Goal: Task Accomplishment & Management: Use online tool/utility

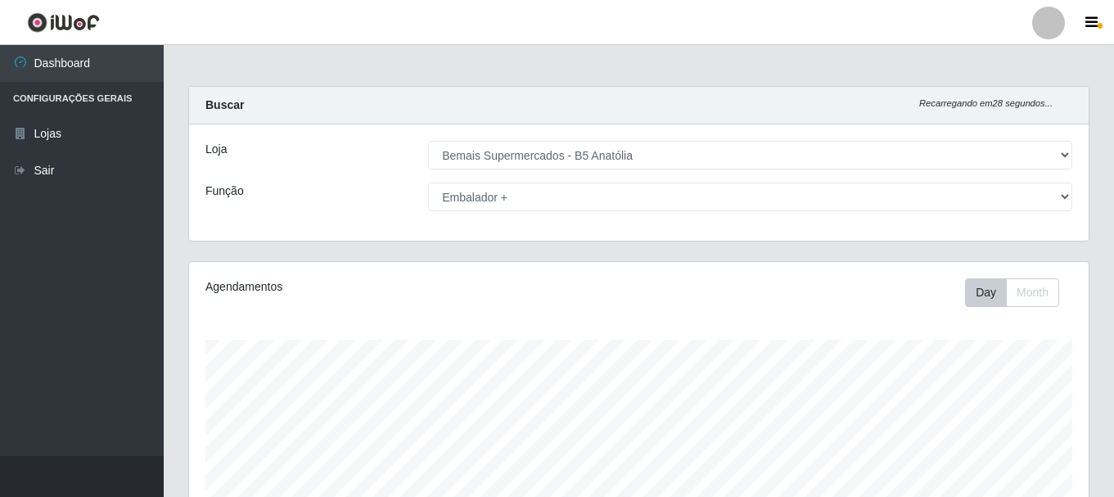
select select "405"
select select "70"
click at [678, 205] on select "[Selecione...] ASG ASG + ASG ++ Auxiliar de Estacionamento Auxiliar de Estacion…" at bounding box center [750, 197] width 644 height 29
drag, startPoint x: 343, startPoint y: 159, endPoint x: 342, endPoint y: 141, distance: 18.0
click at [343, 159] on div "Loja" at bounding box center [304, 155] width 223 height 29
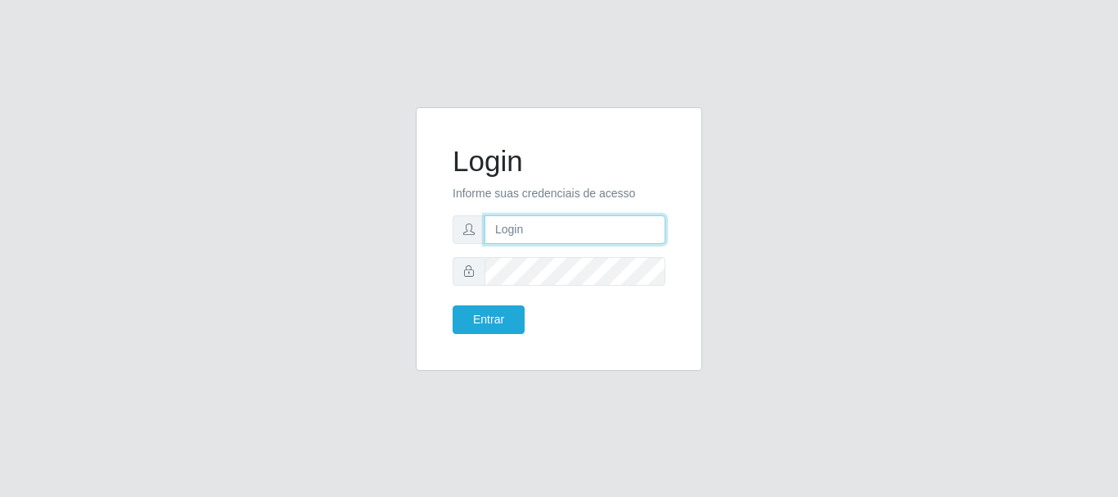
click at [509, 241] on input "text" at bounding box center [575, 229] width 181 height 29
type input "ritaiwof@B5"
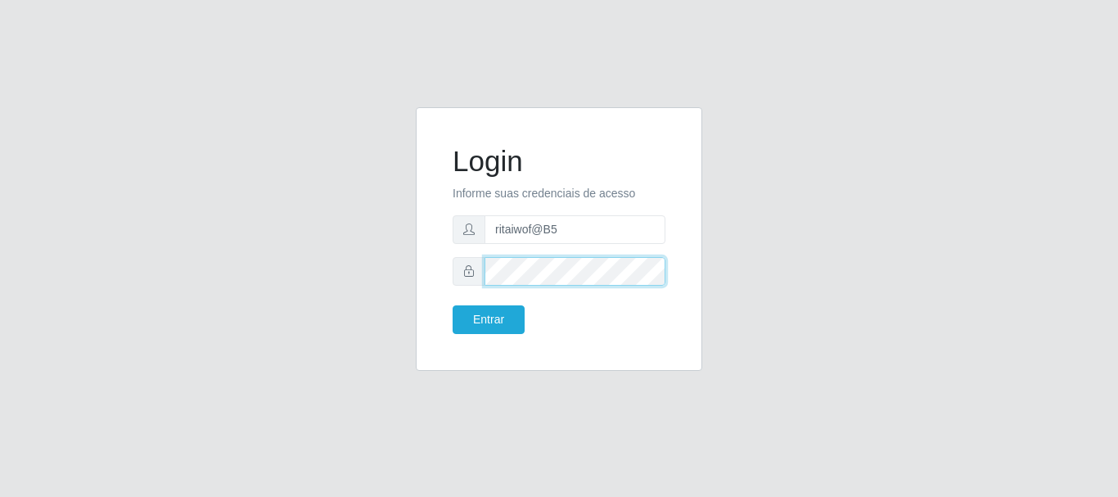
click at [453, 305] on button "Entrar" at bounding box center [489, 319] width 72 height 29
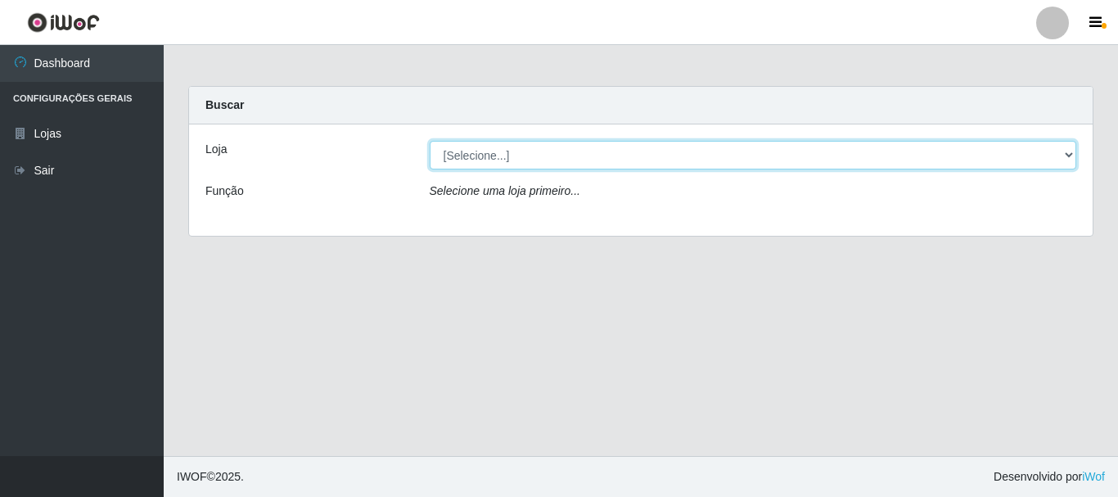
click at [547, 159] on select "[Selecione...] Bemais Supermercados - B5 Anatólia" at bounding box center [753, 155] width 647 height 29
select select "405"
click at [430, 141] on select "[Selecione...] Bemais Supermercados - B5 Anatólia" at bounding box center [753, 155] width 647 height 29
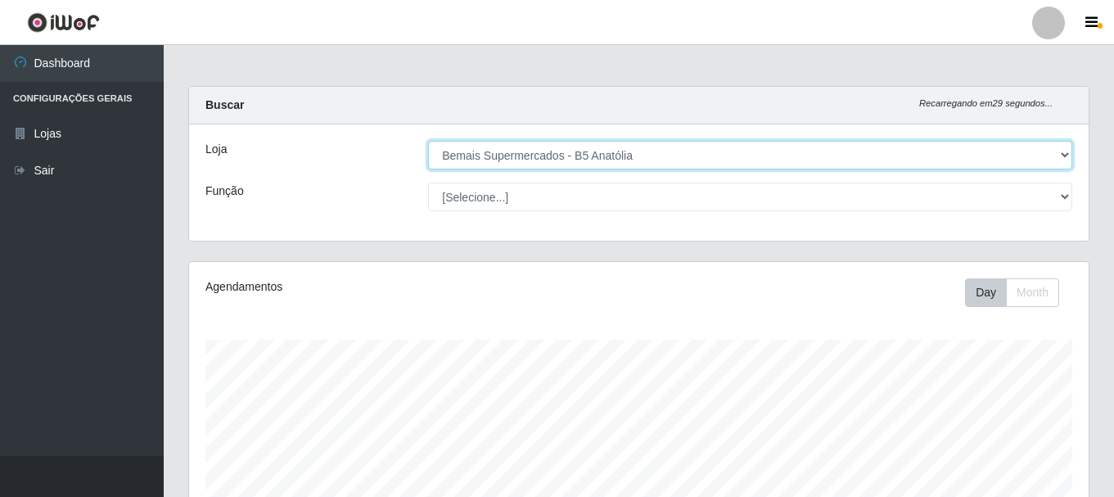
scroll to position [340, 899]
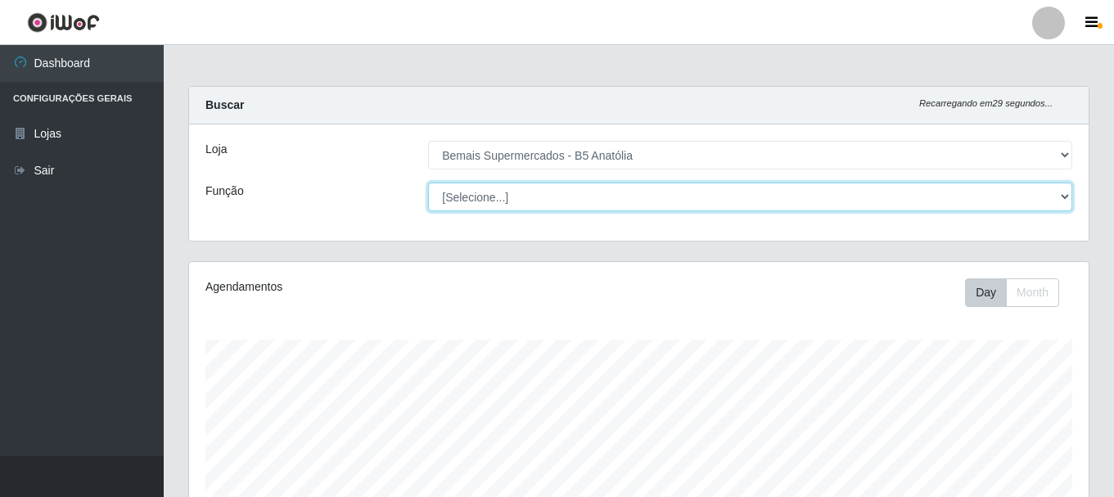
click at [557, 199] on select "[Selecione...] ASG ASG + ASG ++ Auxiliar de Estacionamento Auxiliar de Estacion…" at bounding box center [750, 197] width 644 height 29
select select "82"
click at [428, 183] on select "[Selecione...] ASG ASG + ASG ++ Auxiliar de Estacionamento Auxiliar de Estacion…" at bounding box center [750, 197] width 644 height 29
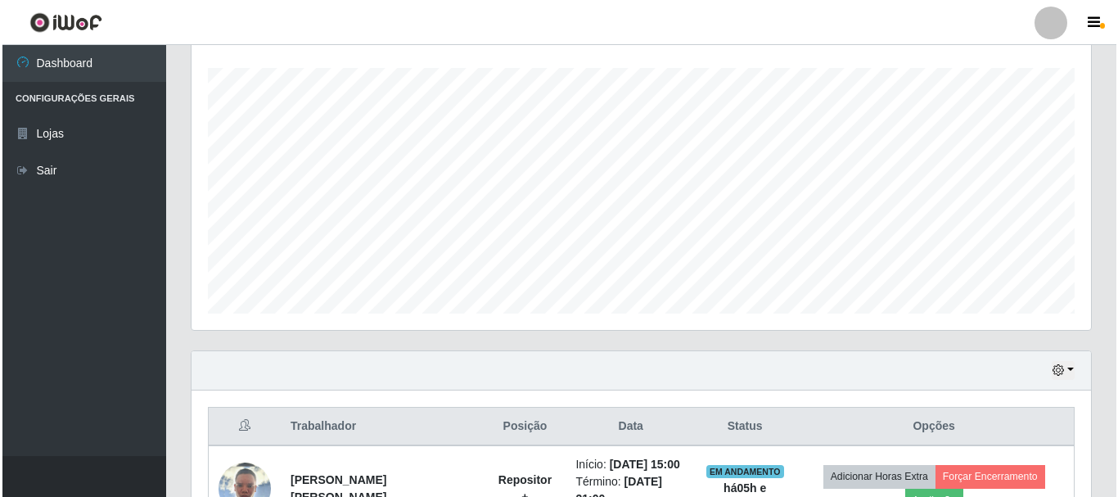
scroll to position [469, 0]
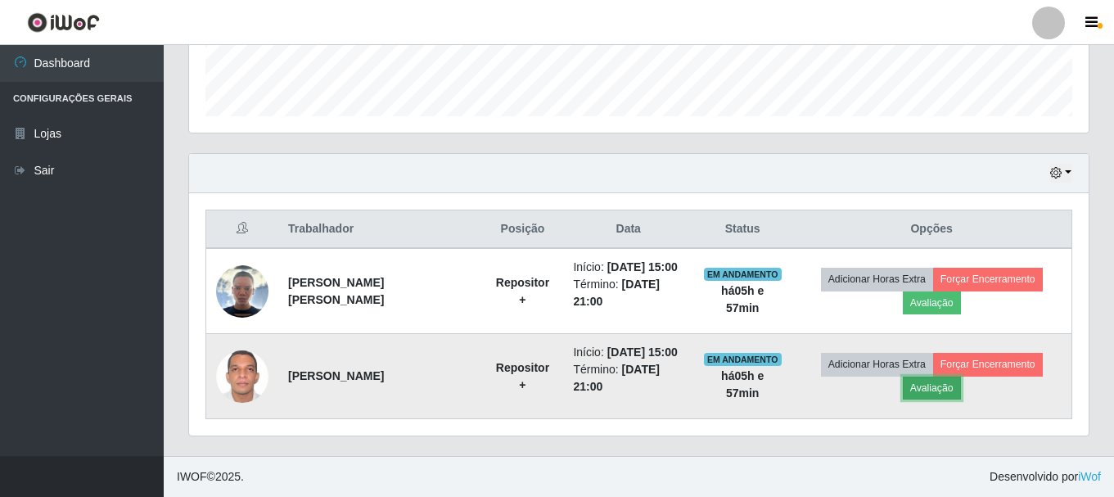
click at [931, 388] on button "Avaliação" at bounding box center [932, 387] width 58 height 23
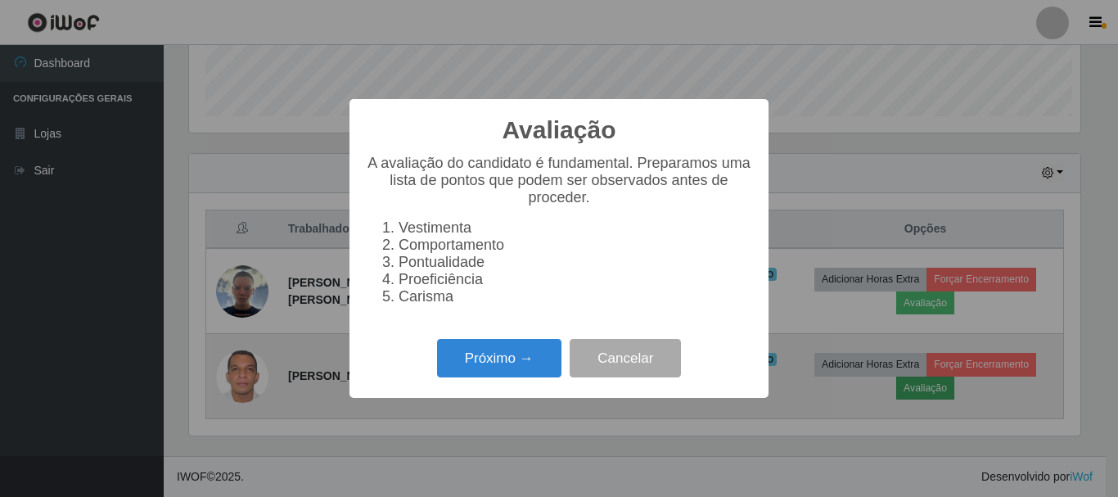
scroll to position [340, 891]
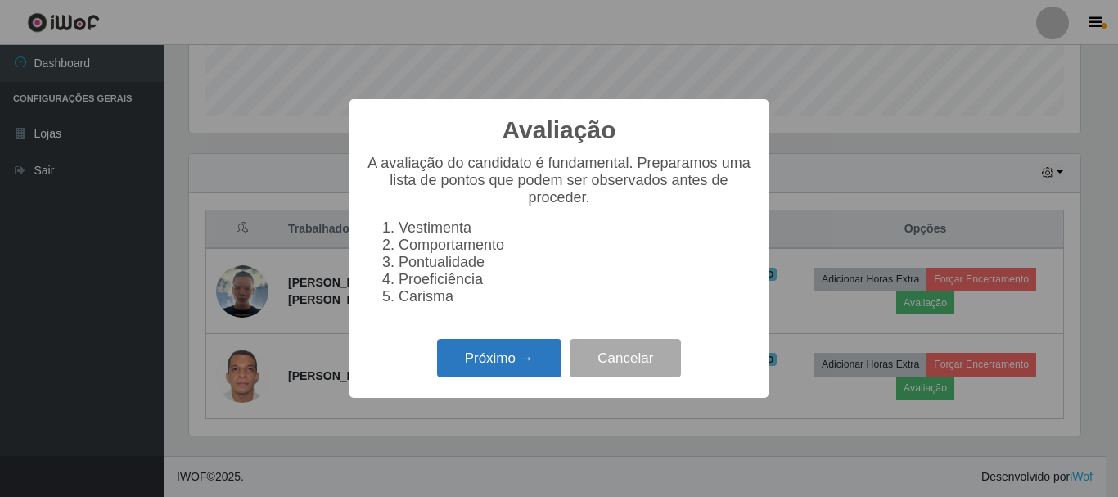
click at [539, 373] on button "Próximo →" at bounding box center [499, 358] width 124 height 38
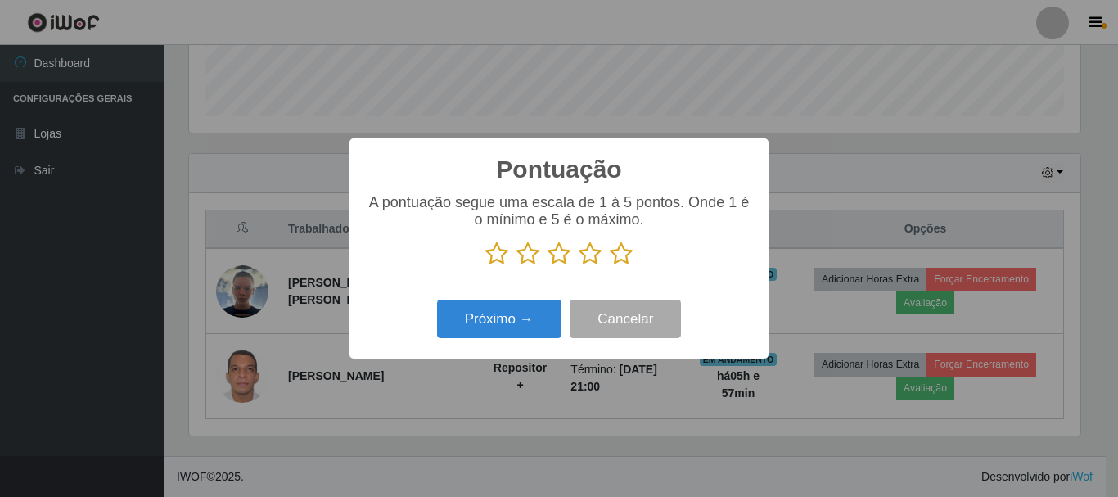
click at [620, 252] on icon at bounding box center [621, 253] width 23 height 25
click at [610, 266] on input "radio" at bounding box center [610, 266] width 0 height 0
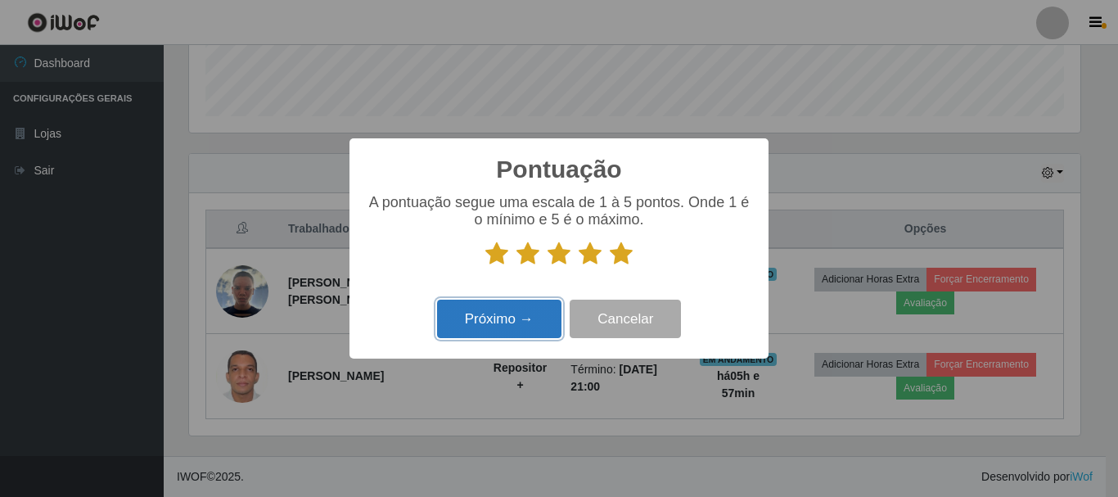
click at [532, 320] on button "Próximo →" at bounding box center [499, 319] width 124 height 38
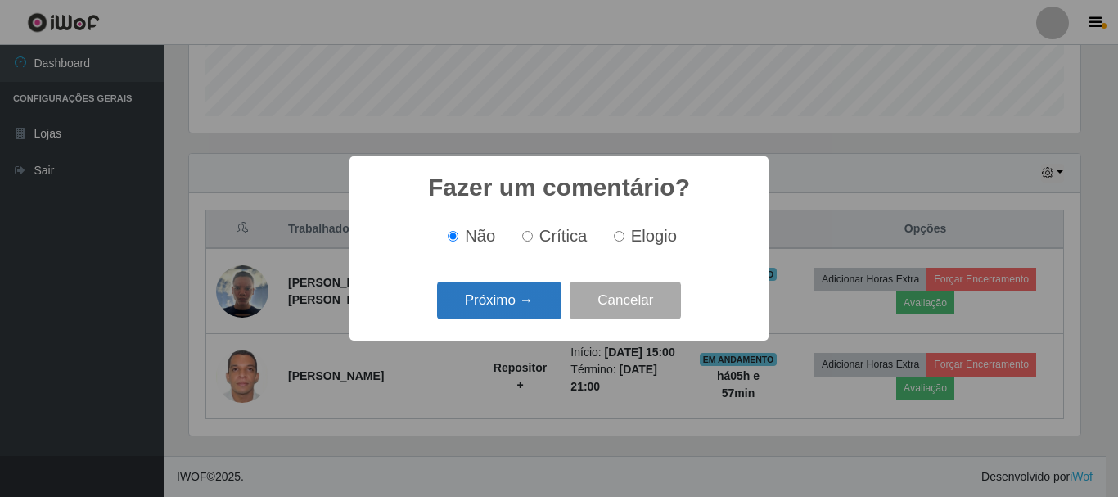
click at [541, 298] on button "Próximo →" at bounding box center [499, 301] width 124 height 38
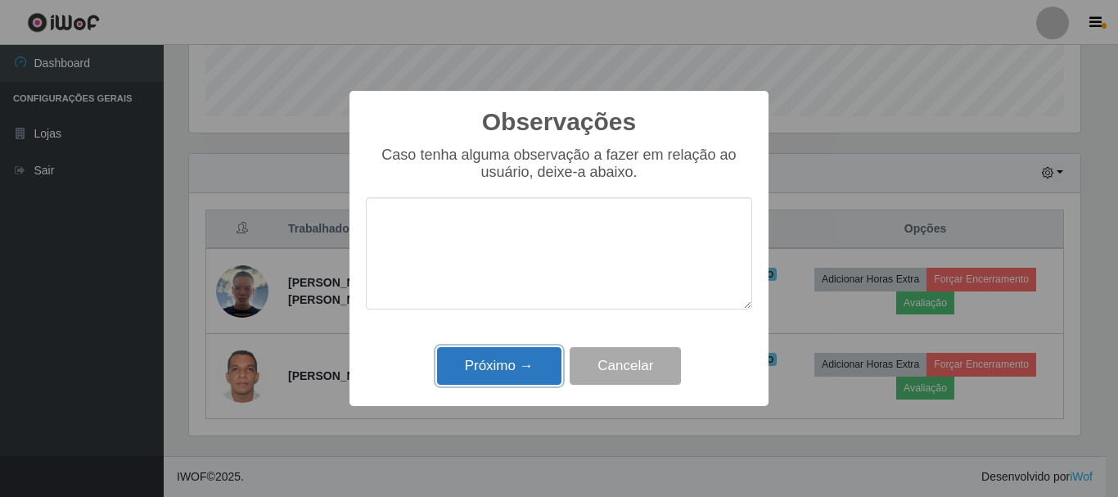
click at [527, 374] on button "Próximo →" at bounding box center [499, 366] width 124 height 38
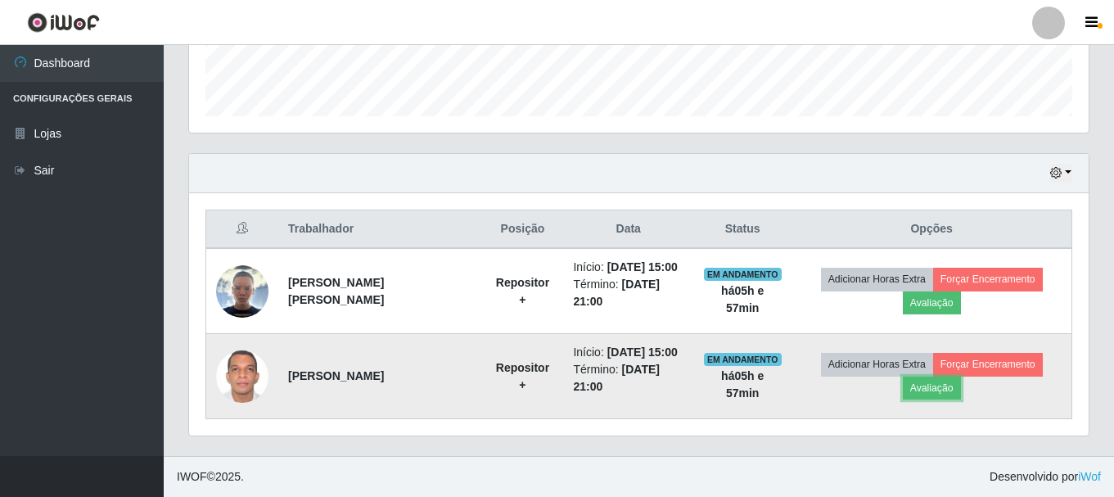
scroll to position [340, 899]
click at [1008, 363] on button "Forçar Encerramento" at bounding box center [988, 364] width 110 height 23
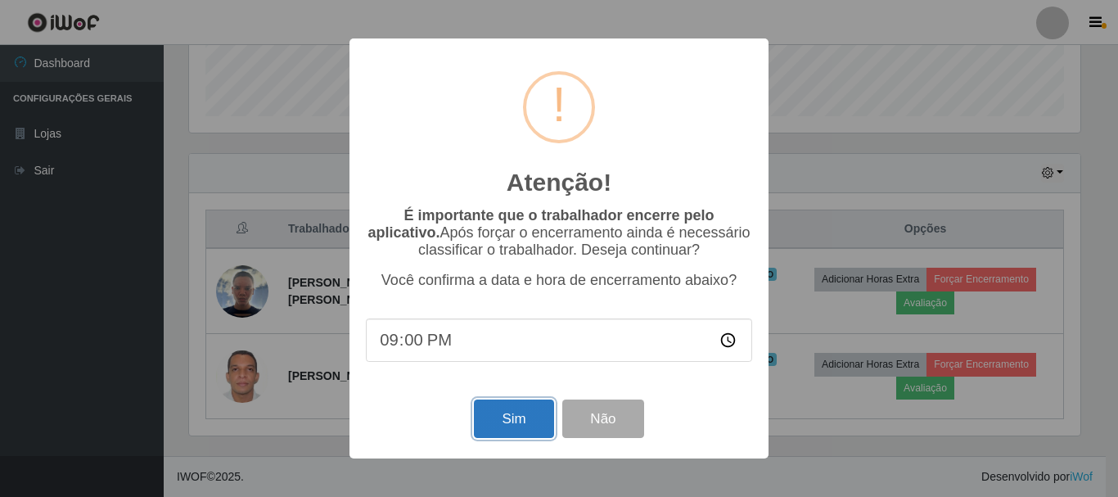
click at [516, 438] on button "Sim" at bounding box center [513, 418] width 79 height 38
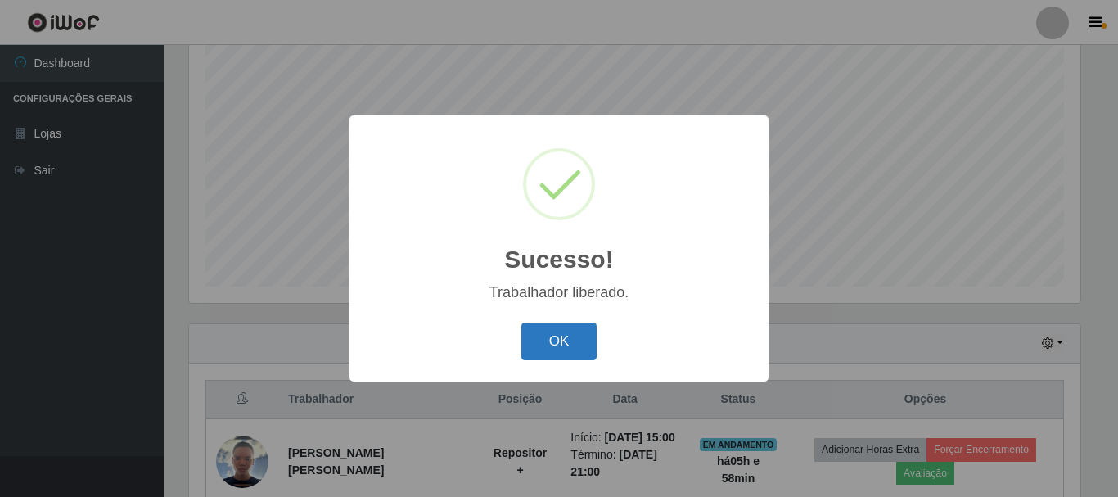
click at [556, 333] on button "OK" at bounding box center [559, 341] width 76 height 38
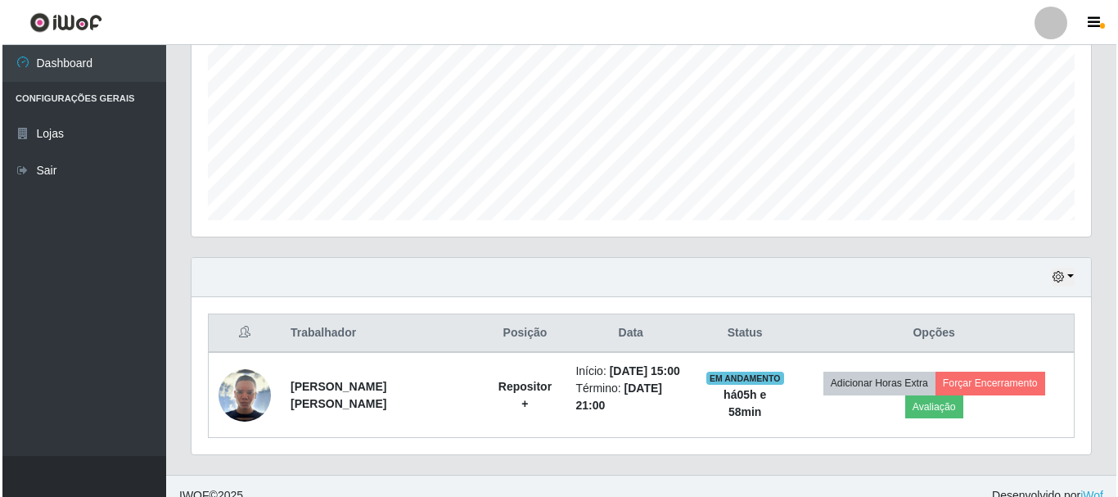
scroll to position [384, 0]
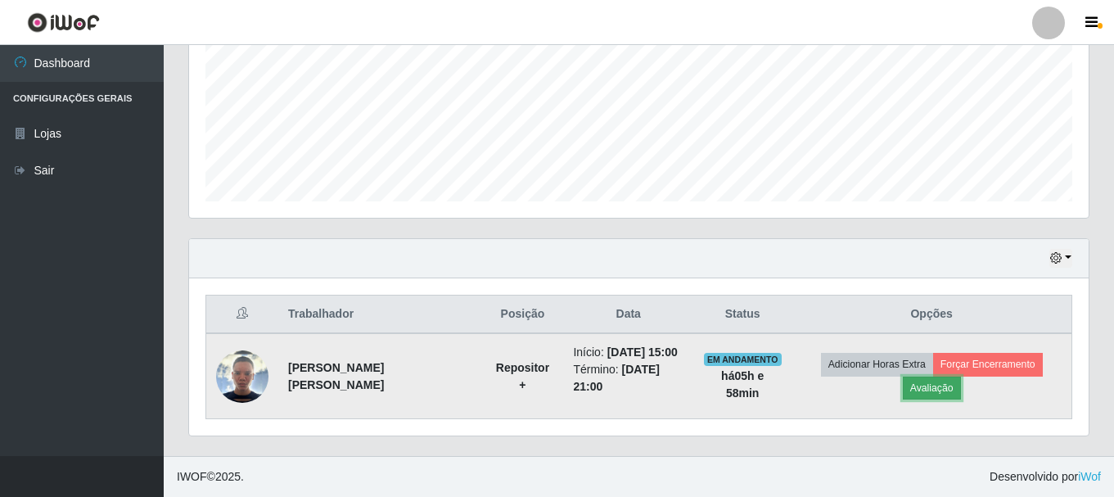
click at [935, 393] on button "Avaliação" at bounding box center [932, 387] width 58 height 23
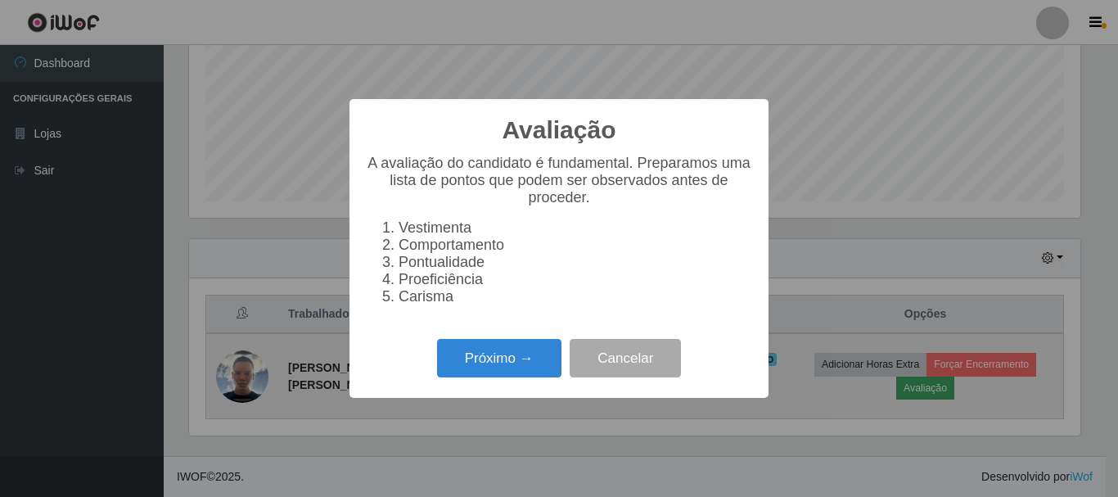
scroll to position [340, 891]
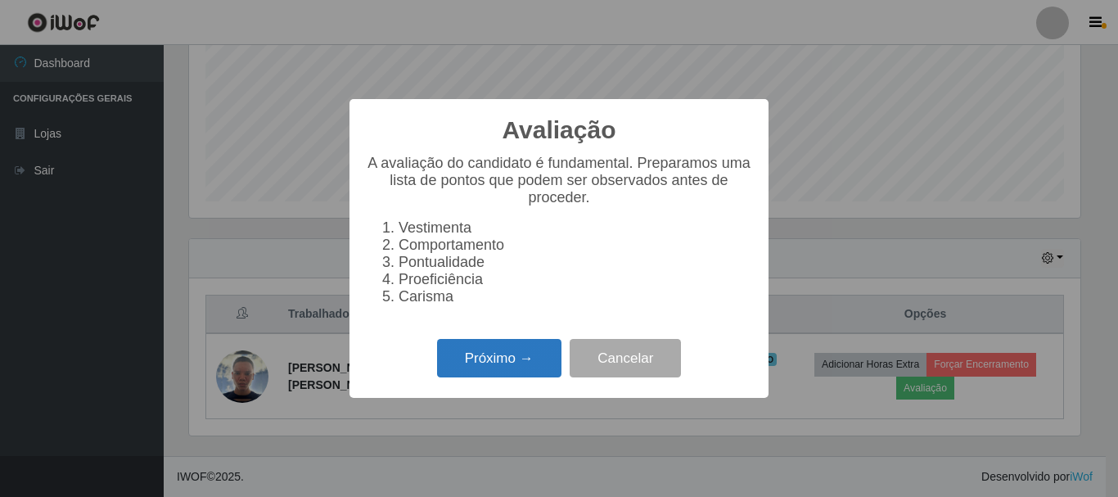
click at [512, 376] on button "Próximo →" at bounding box center [499, 358] width 124 height 38
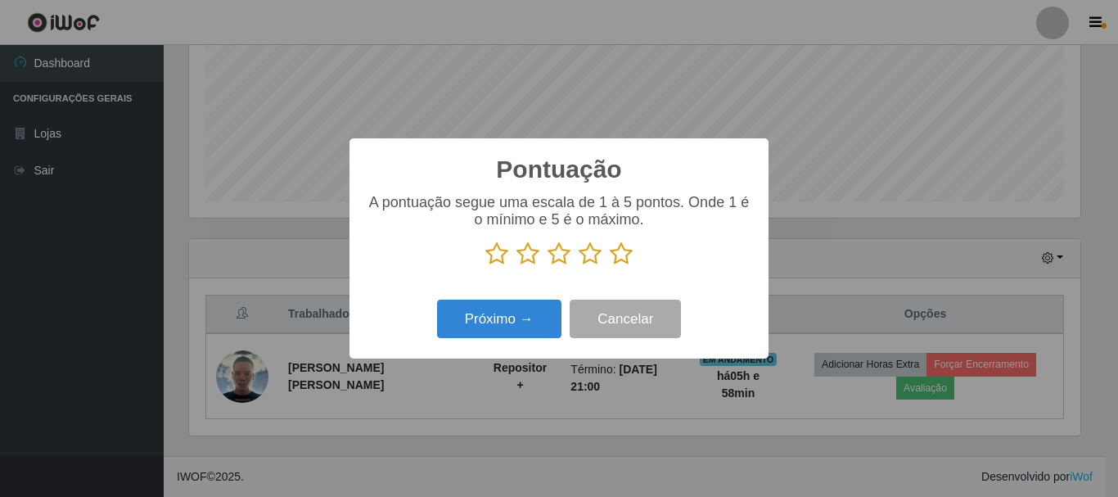
click at [623, 261] on icon at bounding box center [621, 253] width 23 height 25
click at [610, 266] on input "radio" at bounding box center [610, 266] width 0 height 0
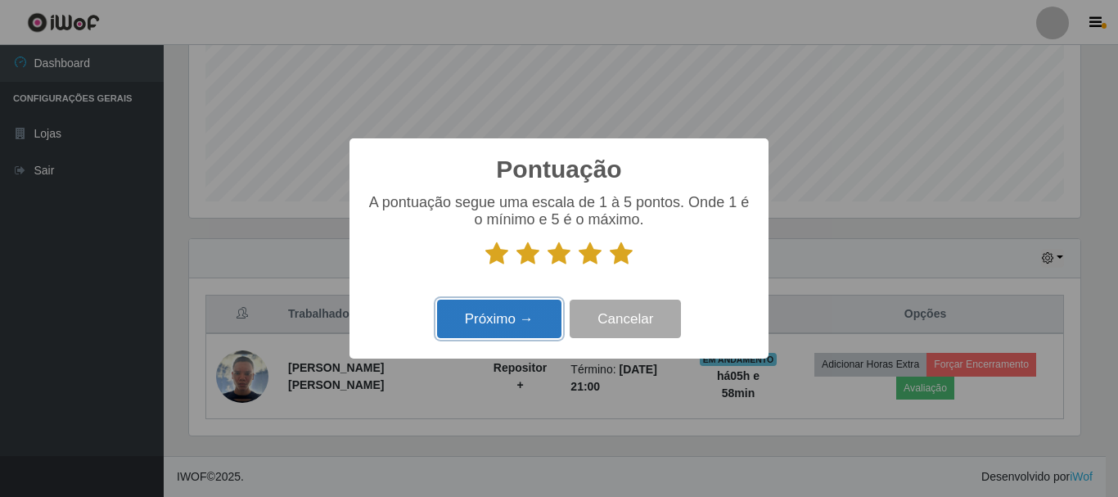
click at [503, 326] on button "Próximo →" at bounding box center [499, 319] width 124 height 38
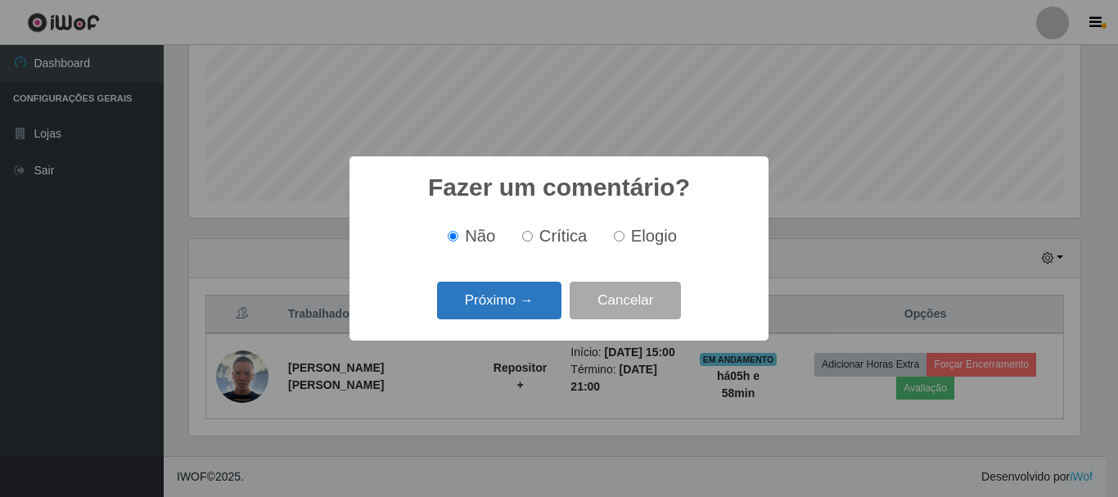
click at [511, 310] on button "Próximo →" at bounding box center [499, 301] width 124 height 38
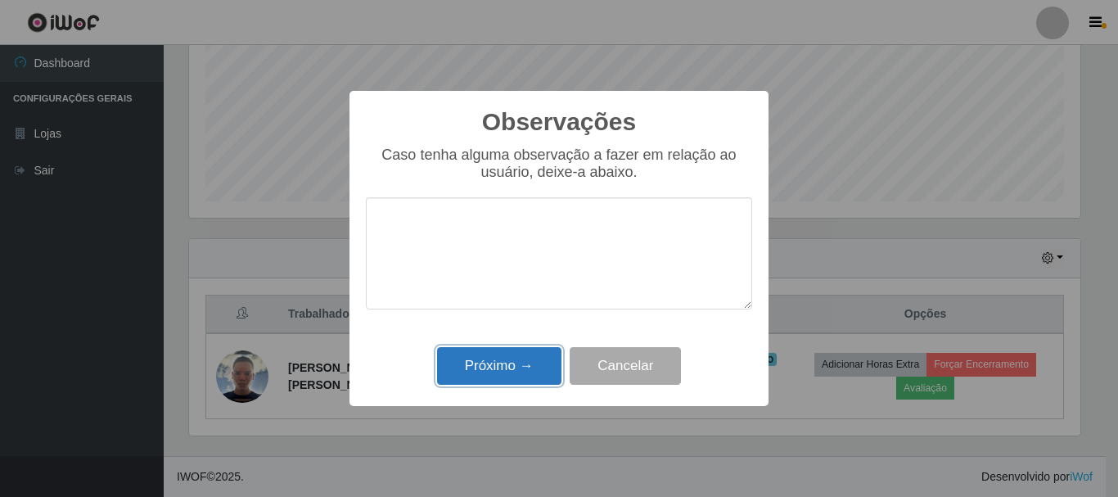
click at [500, 358] on button "Próximo →" at bounding box center [499, 366] width 124 height 38
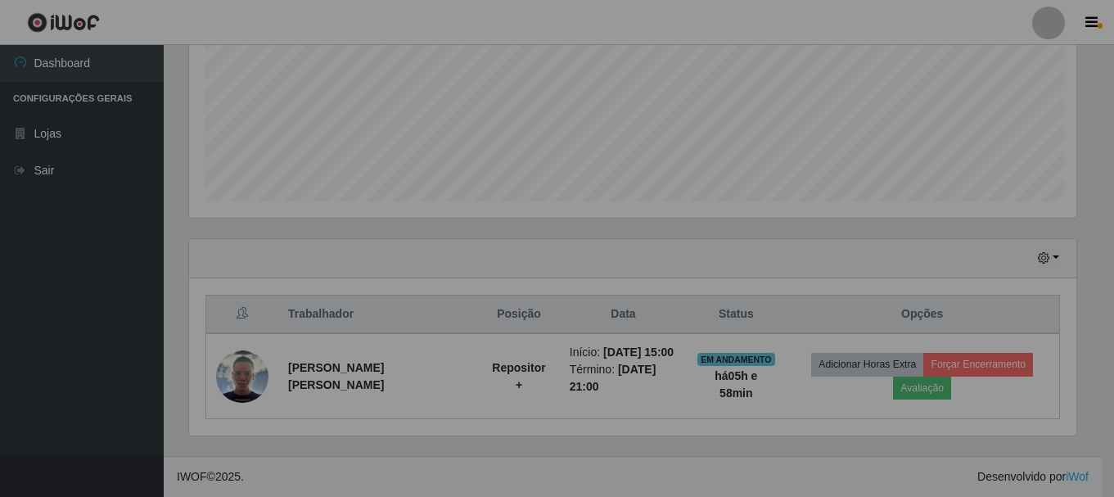
scroll to position [340, 899]
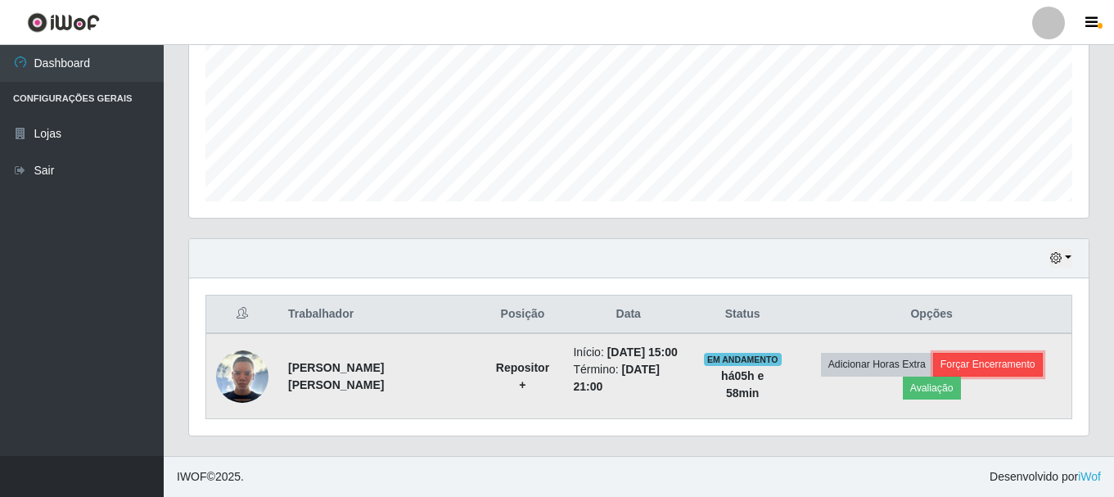
click at [993, 366] on button "Forçar Encerramento" at bounding box center [988, 364] width 110 height 23
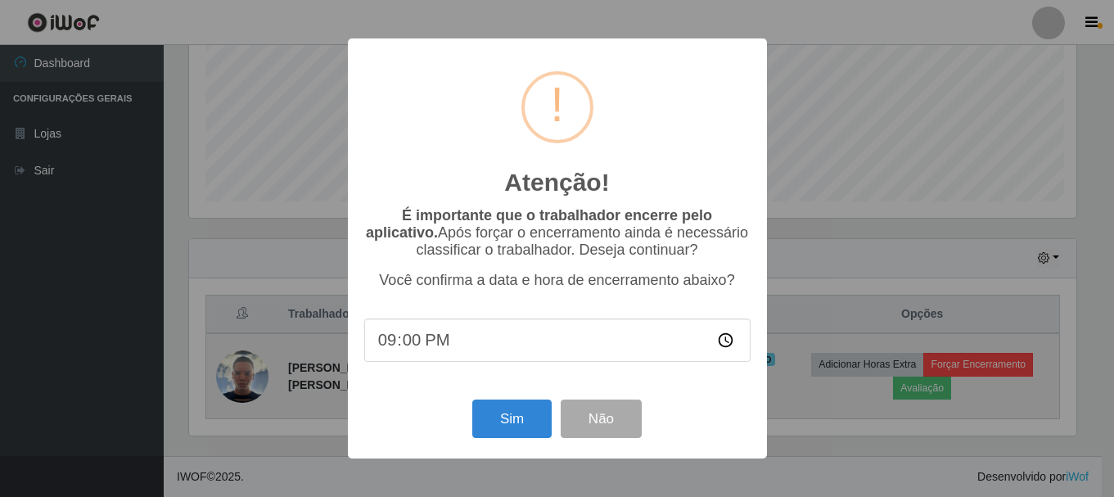
scroll to position [340, 891]
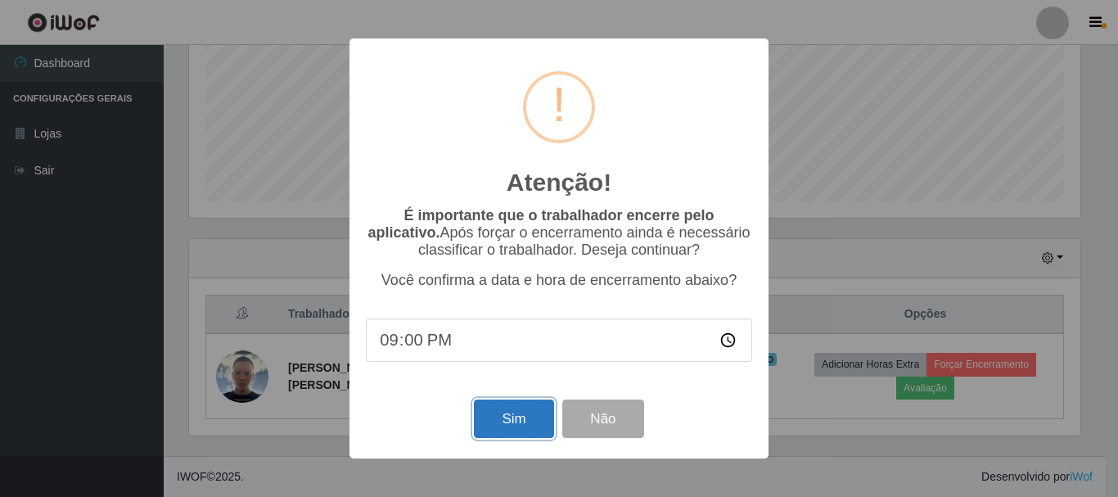
click at [516, 420] on button "Sim" at bounding box center [513, 418] width 79 height 38
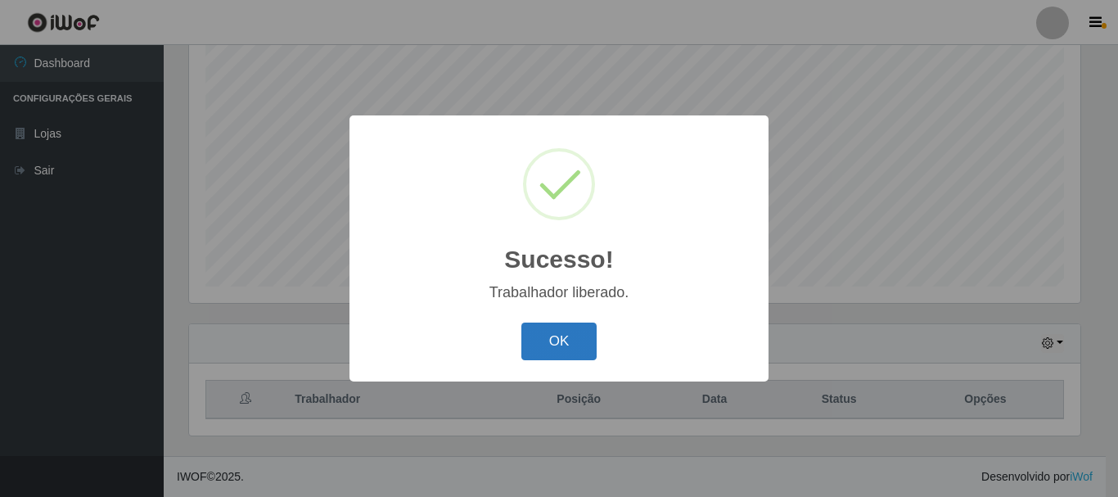
click at [564, 341] on button "OK" at bounding box center [559, 341] width 76 height 38
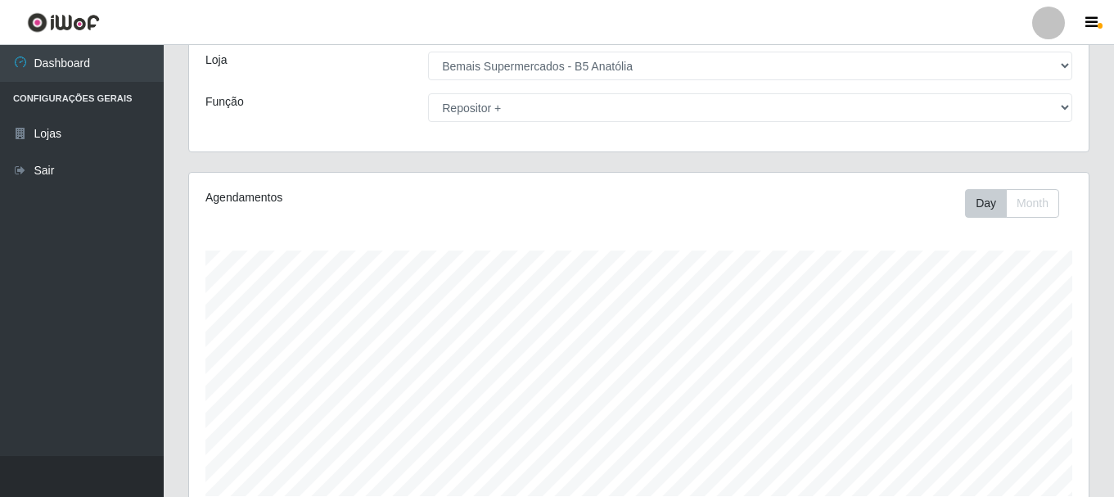
scroll to position [0, 0]
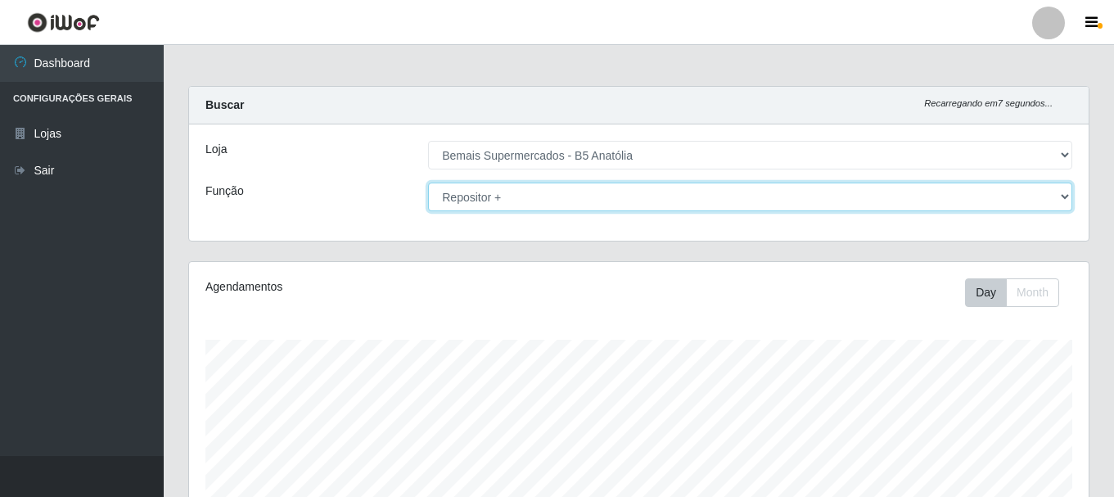
click at [616, 193] on select "[Selecione...] ASG ASG + ASG ++ Auxiliar de Estacionamento Auxiliar de Estacion…" at bounding box center [750, 197] width 644 height 29
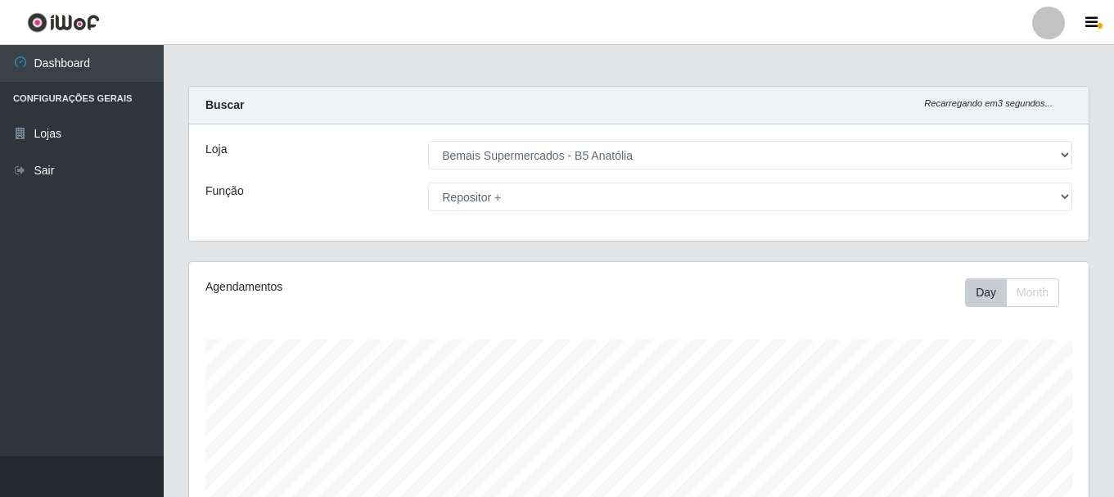
click at [331, 191] on div "Função" at bounding box center [304, 197] width 223 height 29
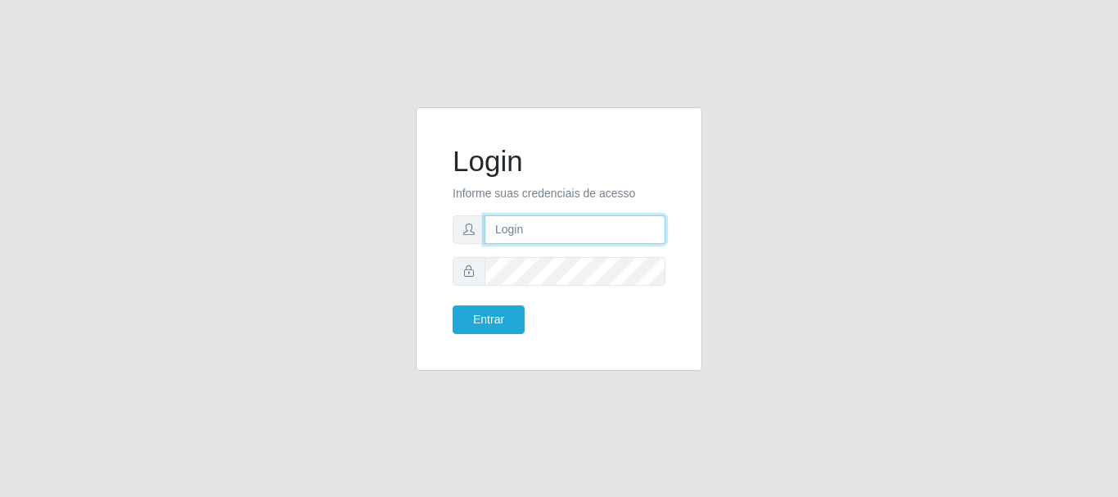
click at [551, 229] on input "text" at bounding box center [575, 229] width 181 height 29
type input "ritaiwof@b5"
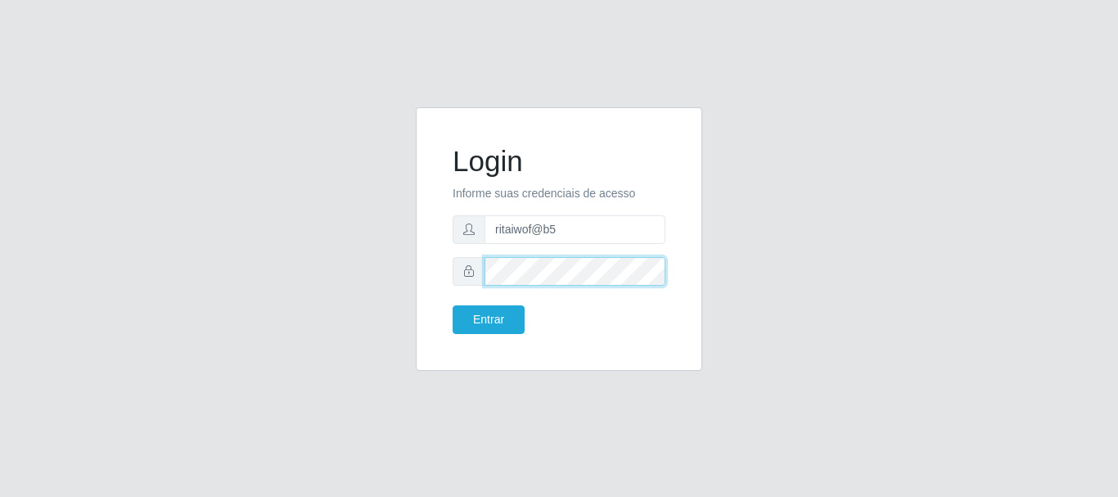
click at [453, 305] on button "Entrar" at bounding box center [489, 319] width 72 height 29
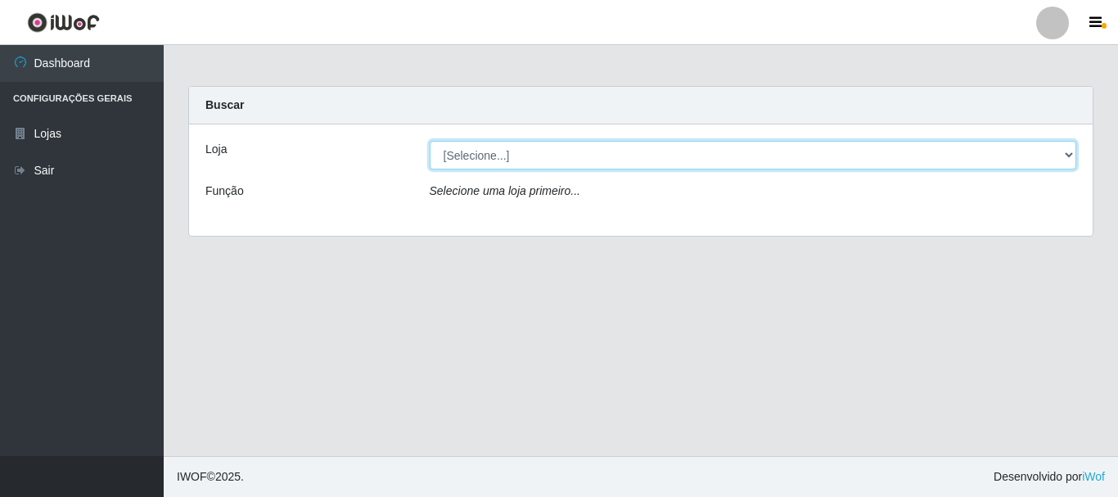
click at [1064, 149] on select "[Selecione...] Bemais Supermercados - B5 Anatólia" at bounding box center [753, 155] width 647 height 29
select select "405"
click at [430, 141] on select "[Selecione...] Bemais Supermercados - B5 Anatólia" at bounding box center [753, 155] width 647 height 29
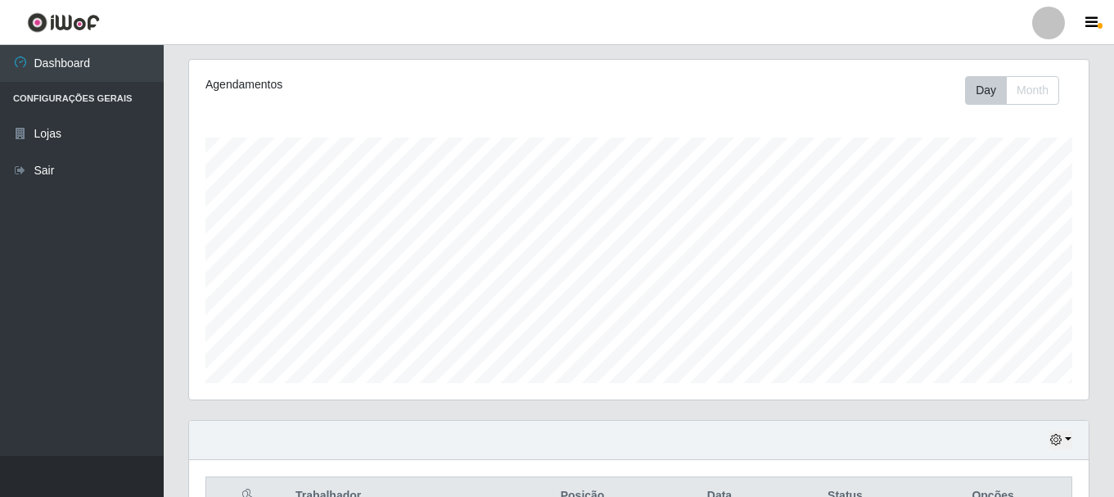
scroll to position [53, 0]
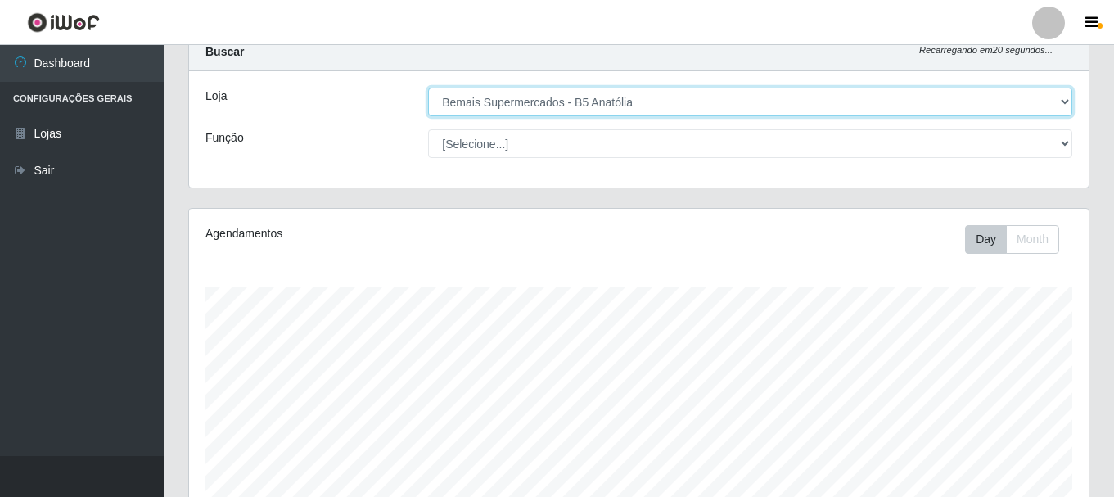
click at [1064, 100] on select "[Selecione...] Bemais Supermercados - B5 Anatólia" at bounding box center [750, 102] width 644 height 29
click at [428, 88] on select "[Selecione...] Bemais Supermercados - B5 Anatólia" at bounding box center [750, 102] width 644 height 29
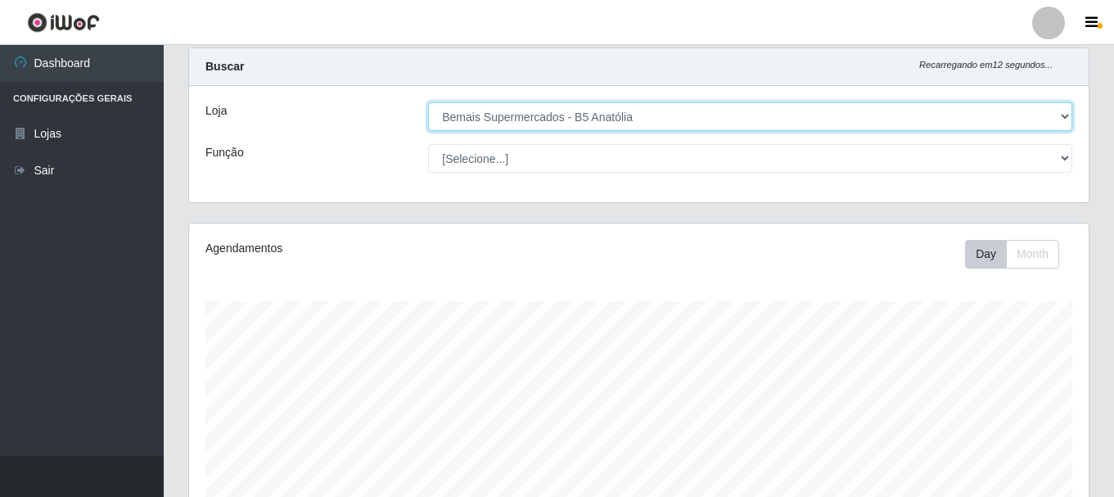
scroll to position [0, 0]
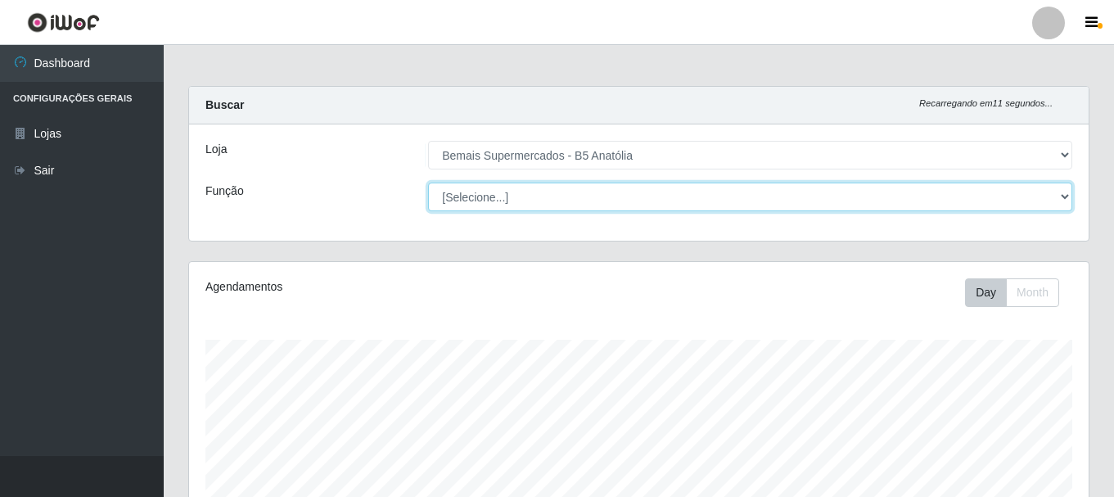
click at [1053, 192] on select "[Selecione...] ASG ASG + ASG ++ Auxiliar de Estacionamento Auxiliar de Estacion…" at bounding box center [750, 197] width 644 height 29
select select "24"
click at [428, 183] on select "[Selecione...] ASG ASG + ASG ++ Auxiliar de Estacionamento Auxiliar de Estacion…" at bounding box center [750, 197] width 644 height 29
